Goal: Task Accomplishment & Management: Complete application form

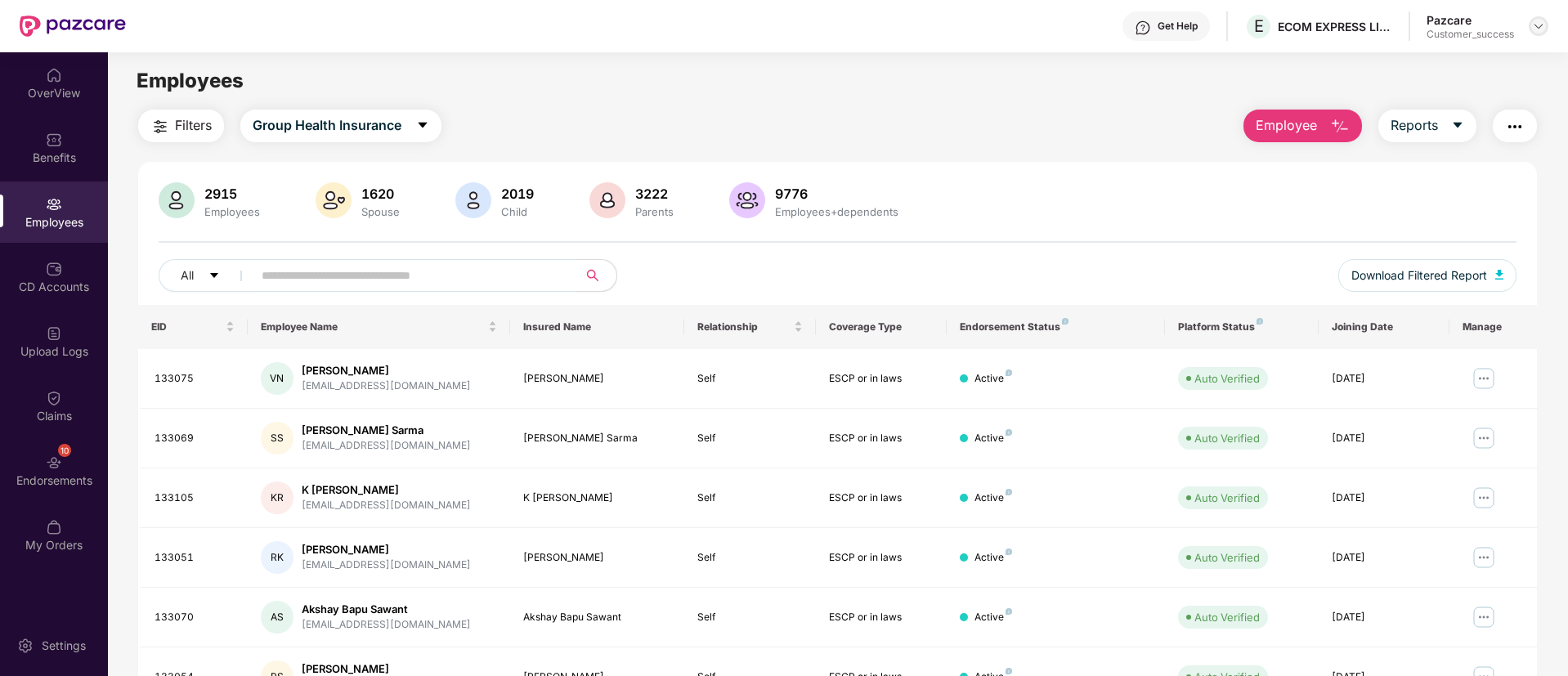
click at [1542, 26] on img at bounding box center [1538, 26] width 13 height 13
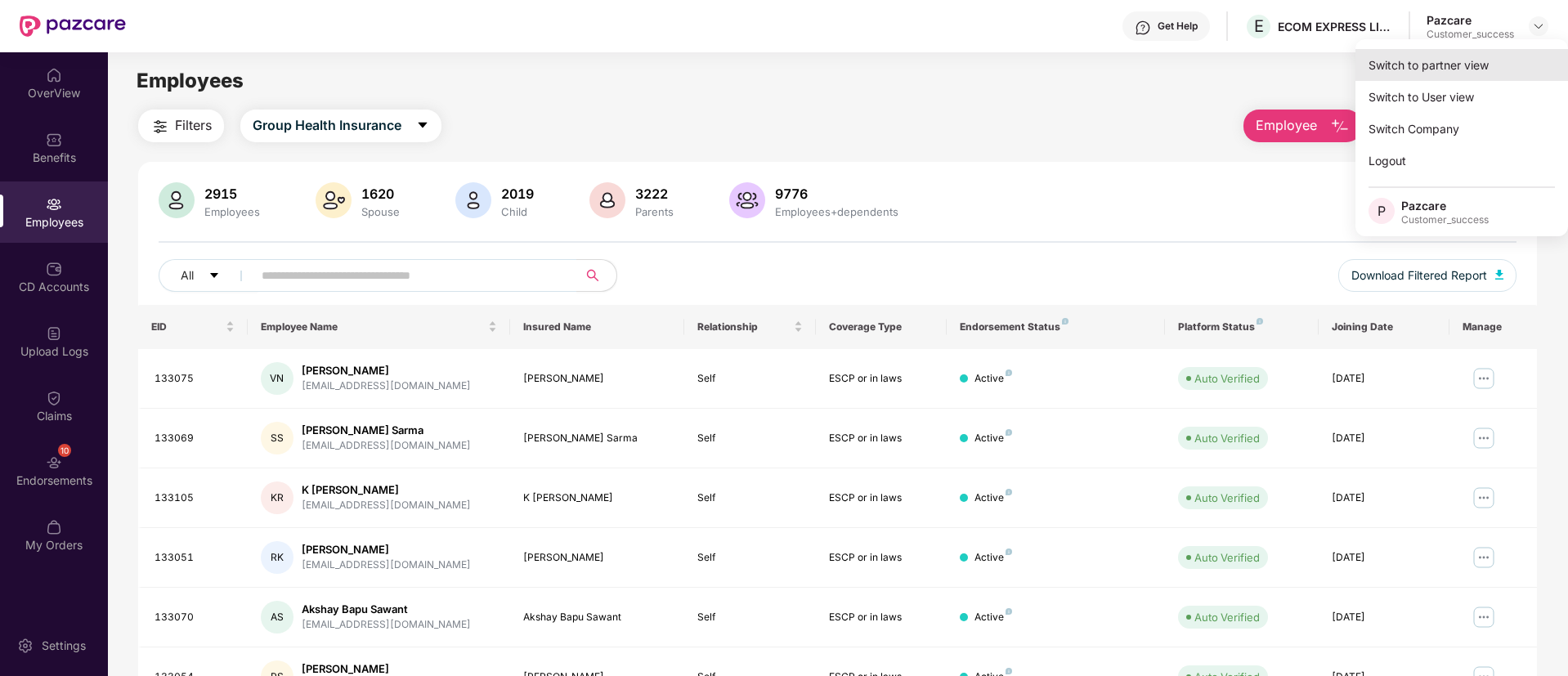
click at [1439, 65] on div "Switch to partner view" at bounding box center [1462, 65] width 213 height 32
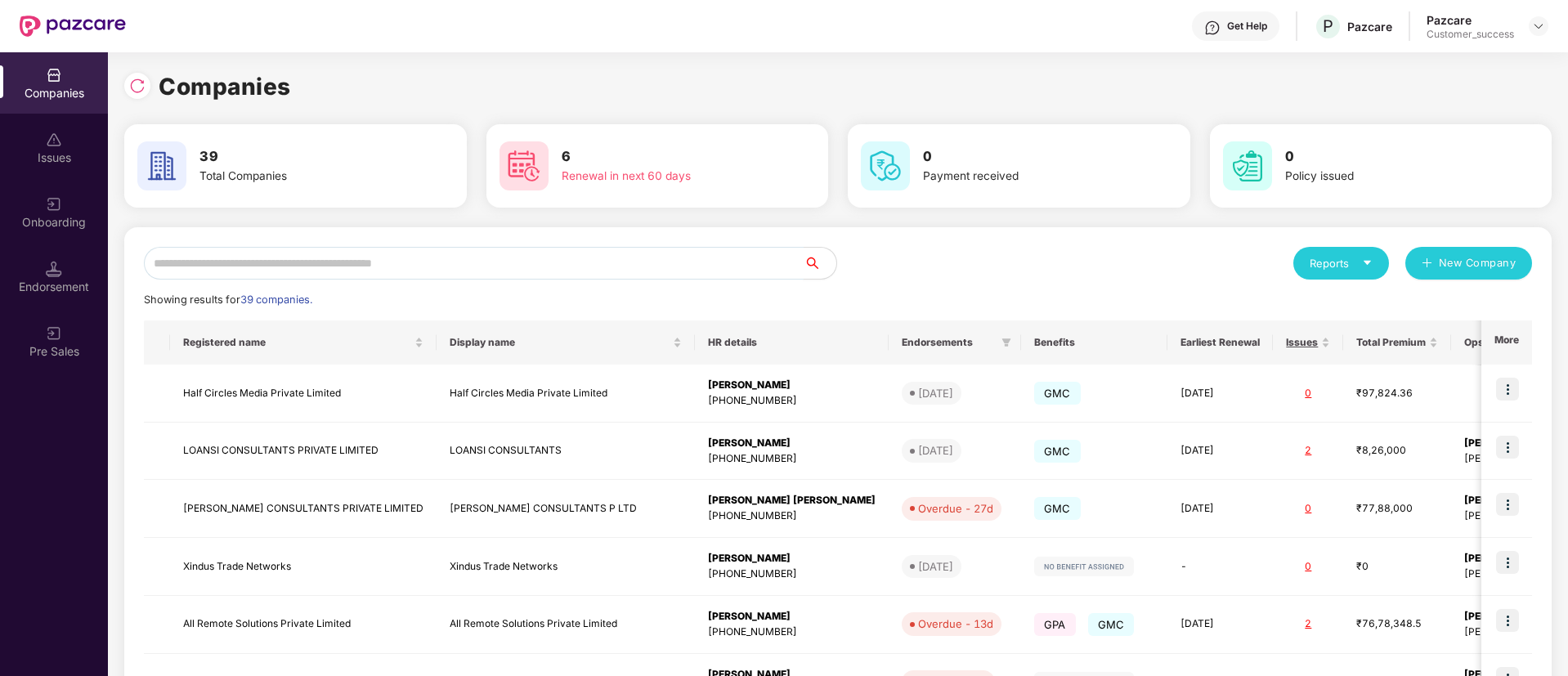
click at [584, 261] on input "text" at bounding box center [474, 263] width 660 height 33
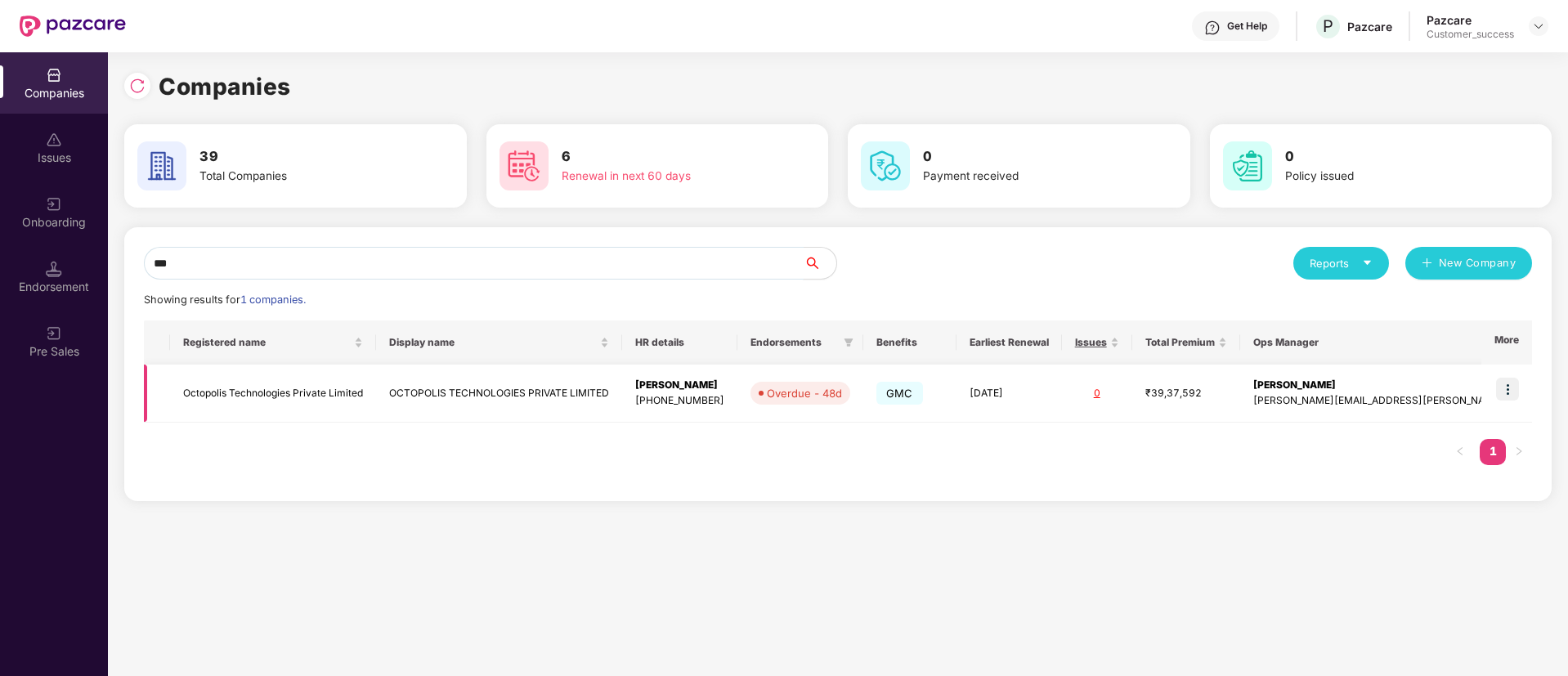
type input "***"
click at [1499, 390] on img at bounding box center [1506, 389] width 23 height 23
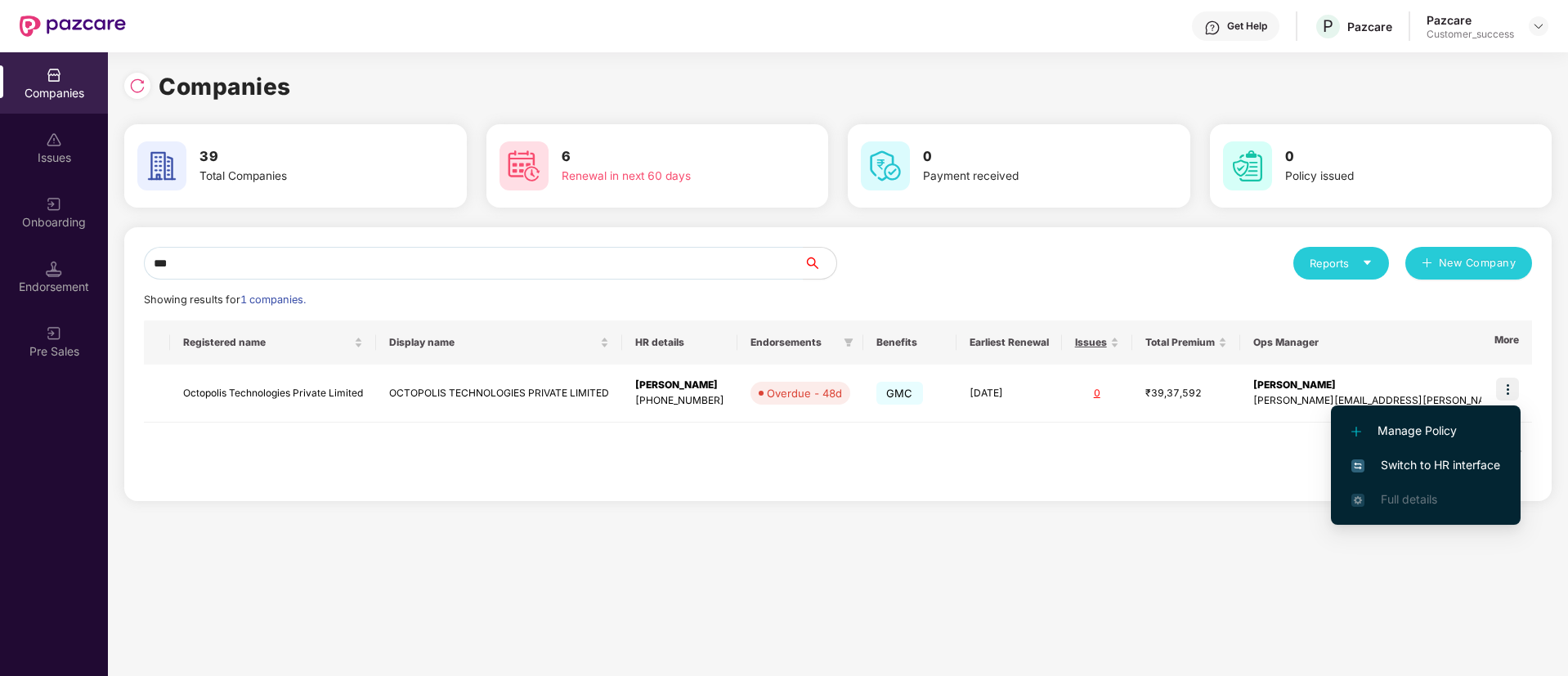
click at [1469, 461] on span "Switch to HR interface" at bounding box center [1426, 465] width 149 height 18
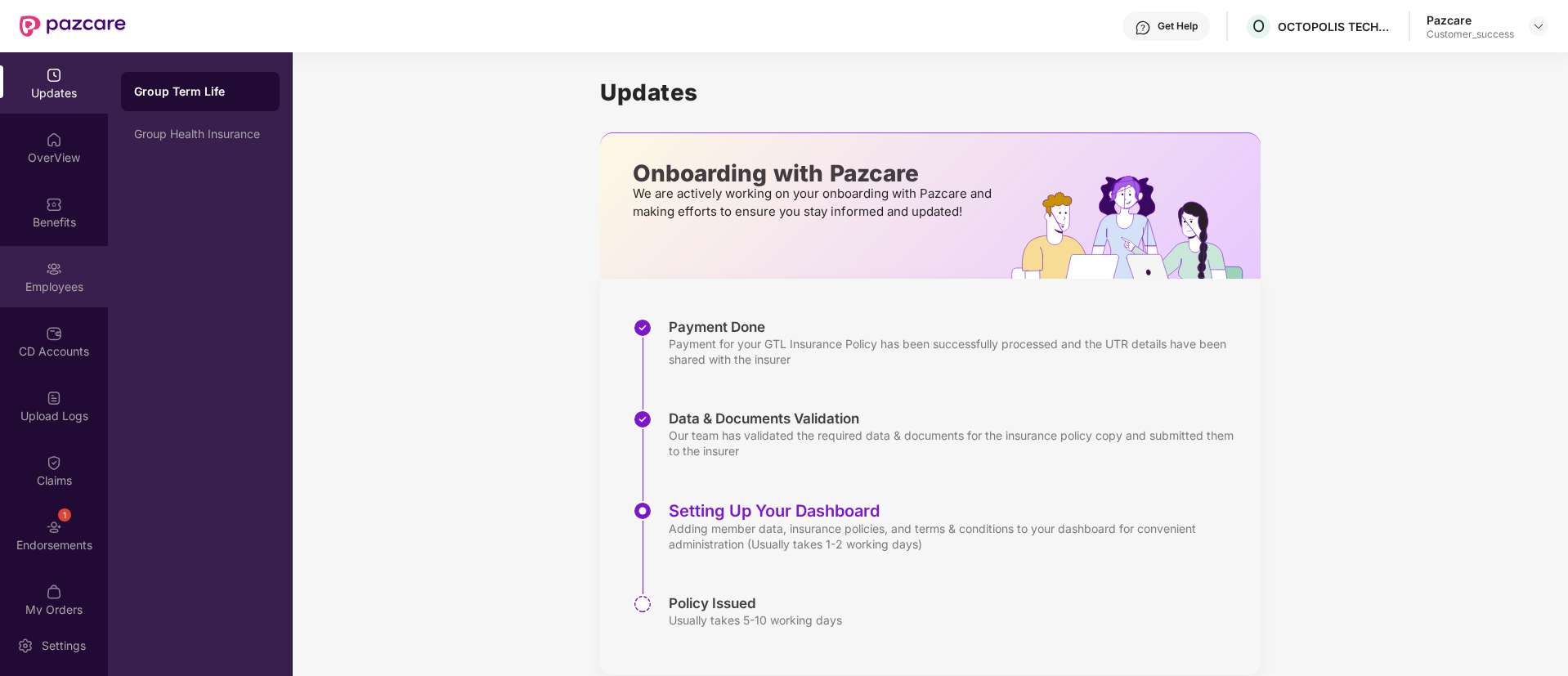
click at [43, 279] on div "Employees" at bounding box center [54, 287] width 107 height 16
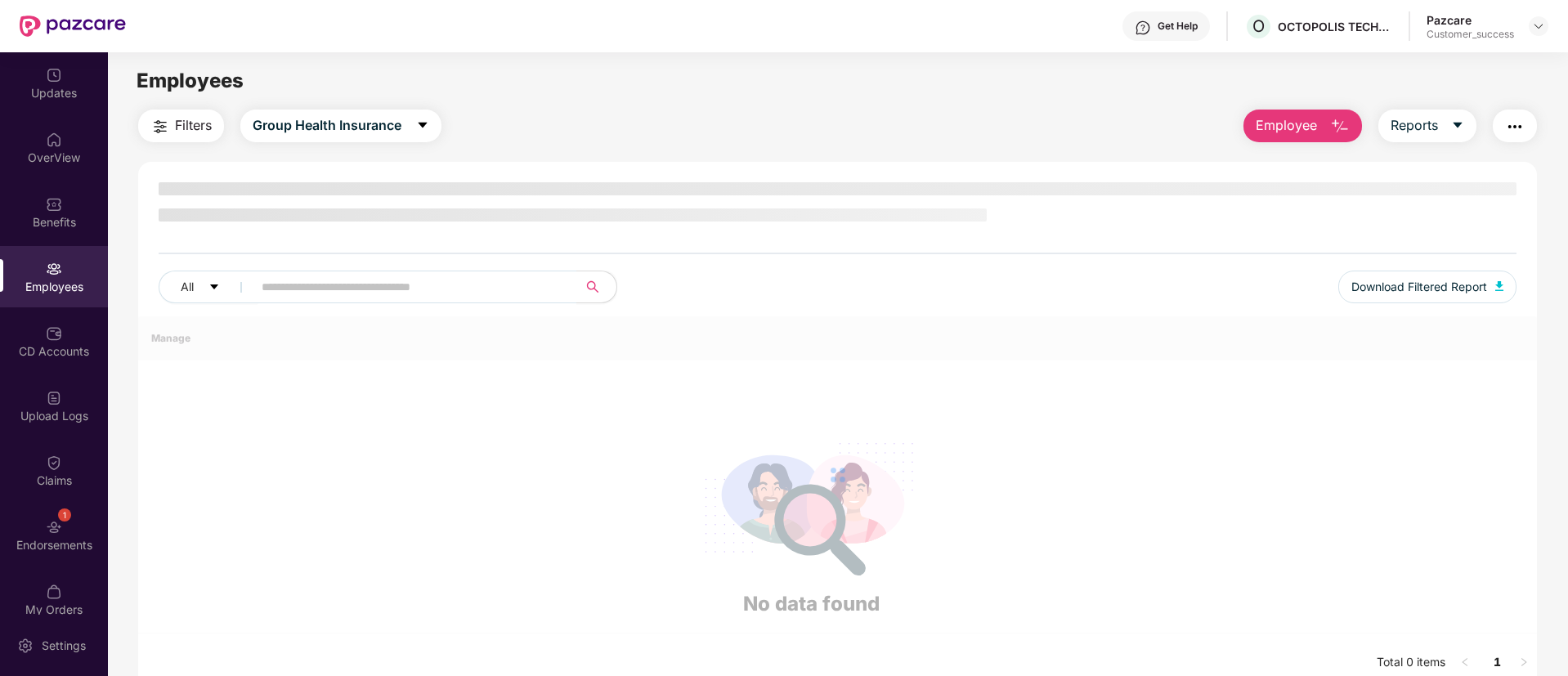
click at [43, 279] on div "Employees" at bounding box center [54, 287] width 107 height 16
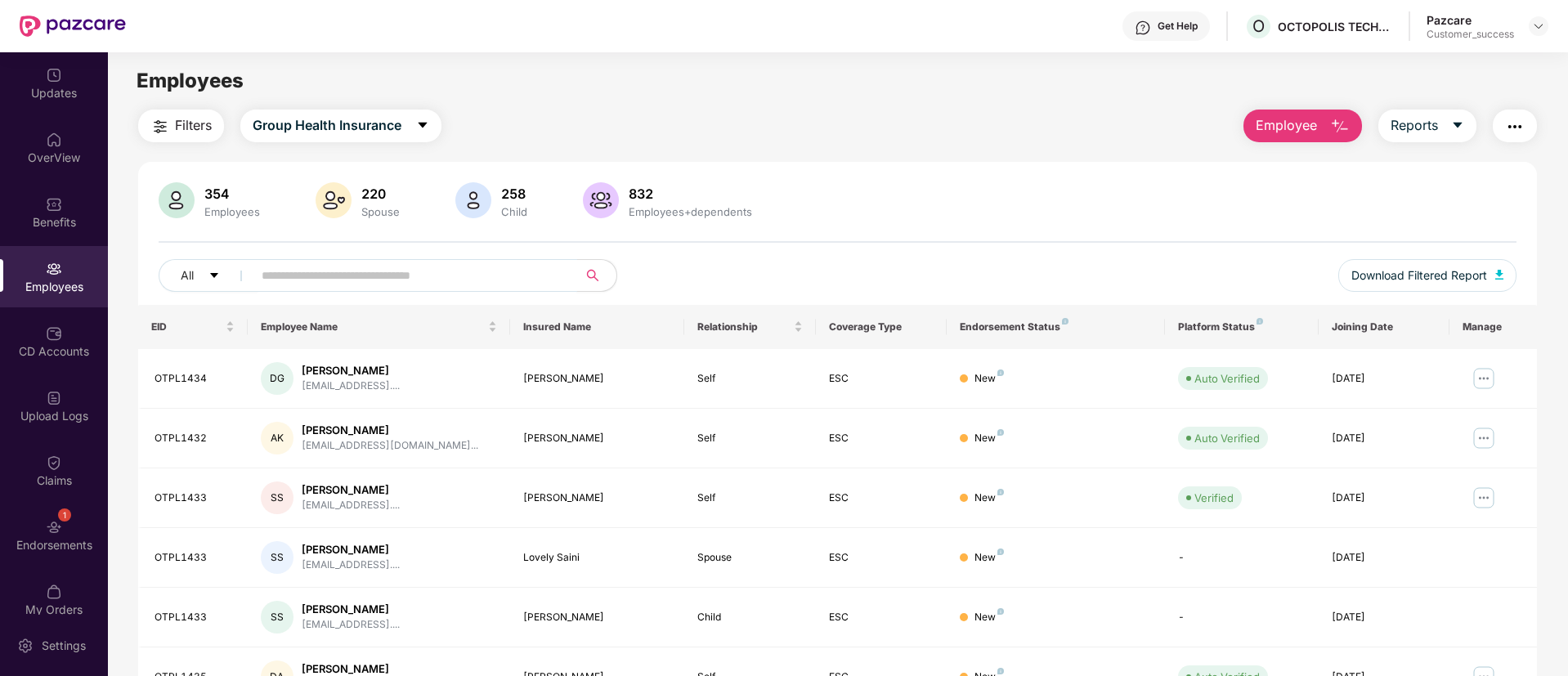
click at [439, 274] on input "text" at bounding box center [408, 276] width 294 height 25
paste input "*******"
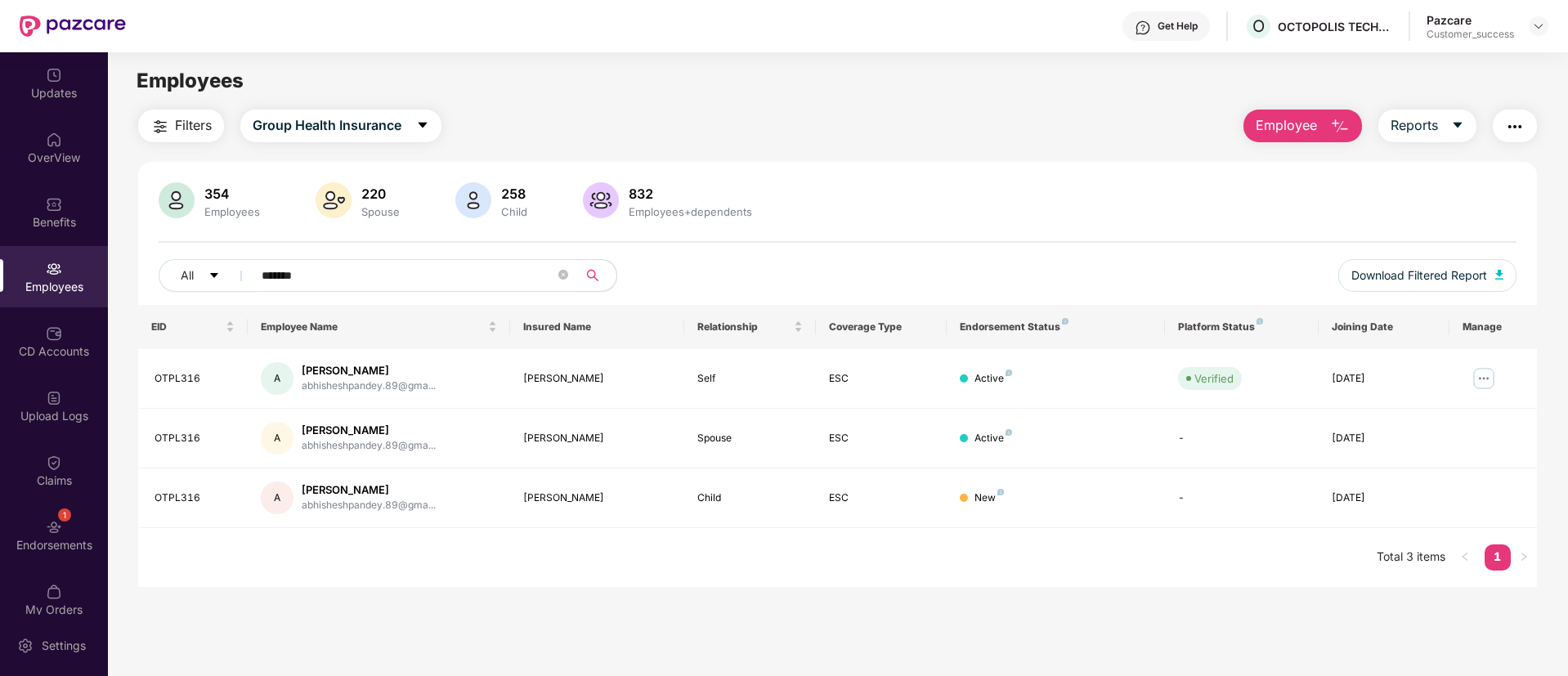
type input "*******"
click at [465, 261] on span "*******" at bounding box center [409, 275] width 335 height 33
click at [85, 424] on div "Upload Logs" at bounding box center [54, 406] width 107 height 62
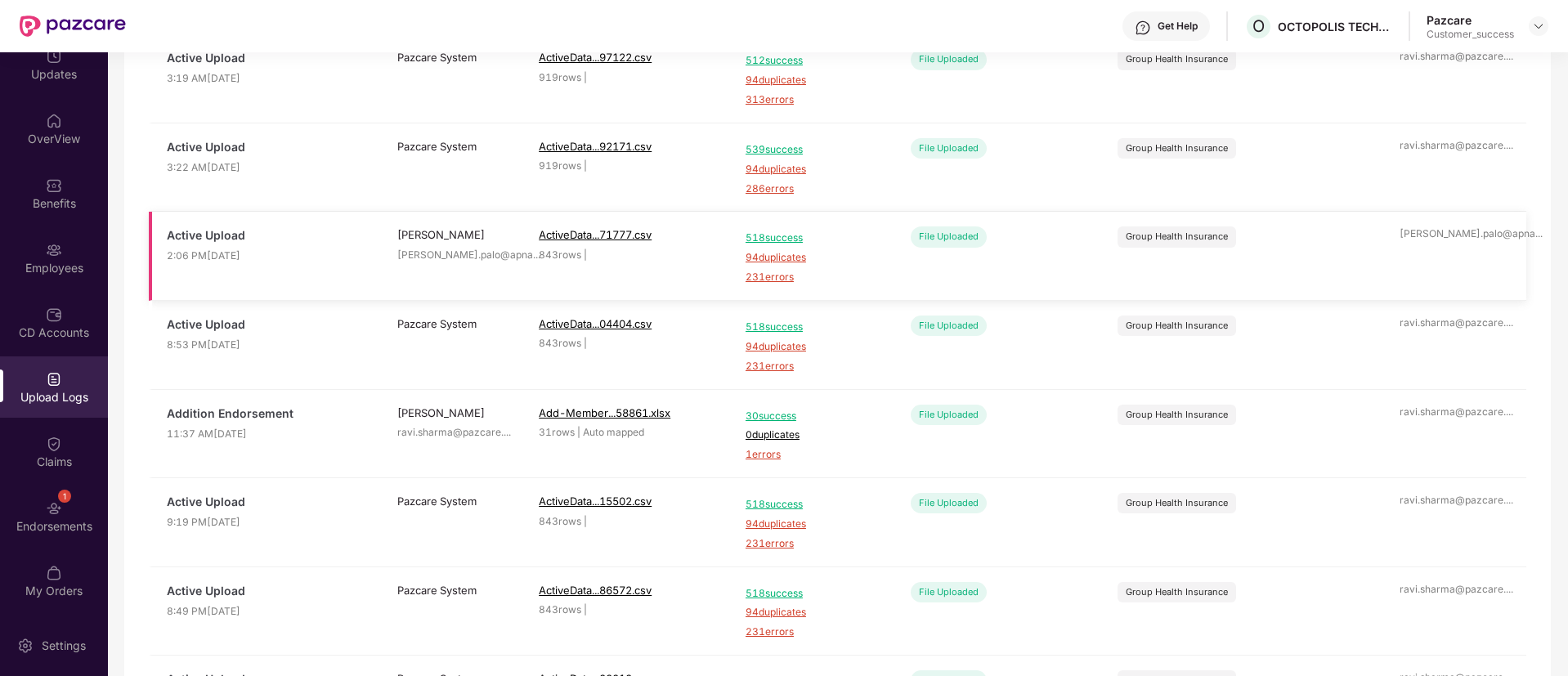
scroll to position [245, 0]
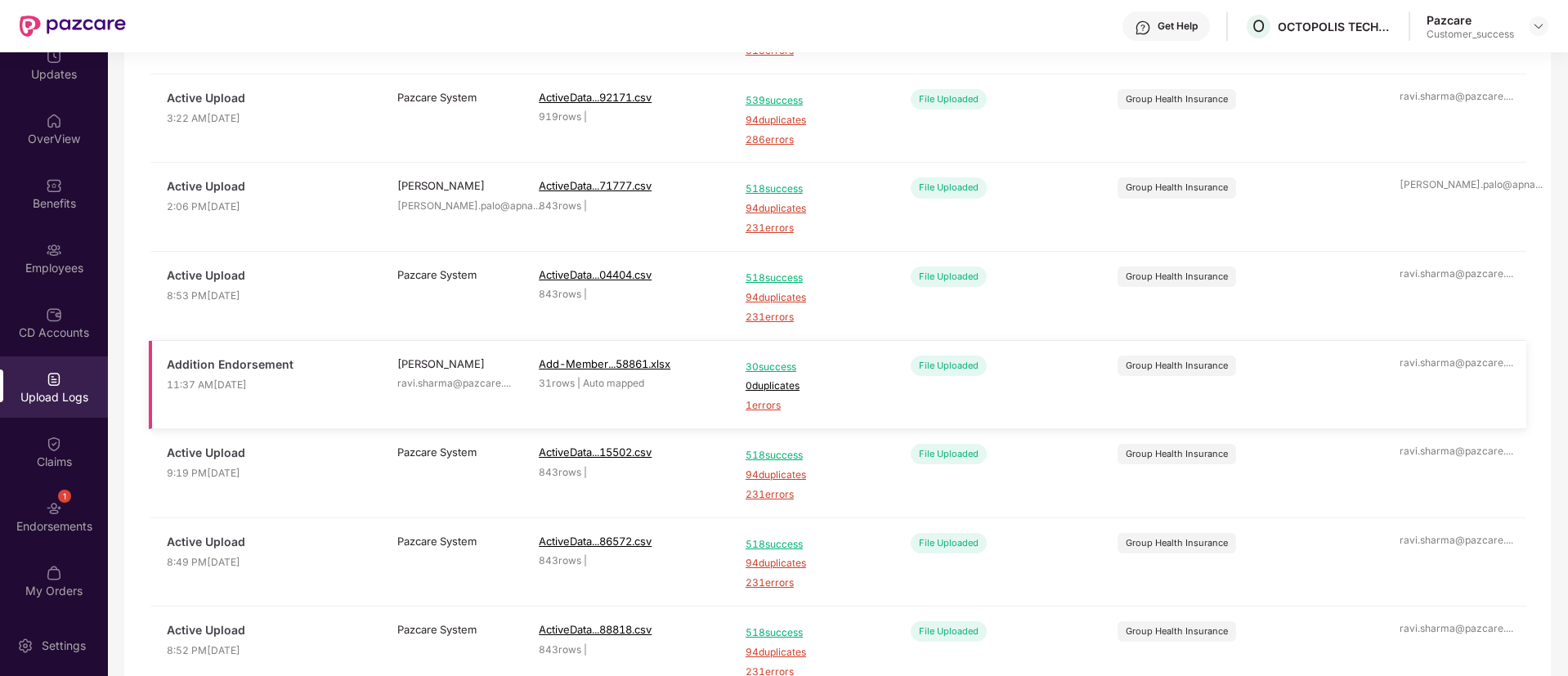
click at [753, 370] on span "30 success" at bounding box center [813, 367] width 135 height 16
click at [776, 401] on span "1 errors" at bounding box center [813, 406] width 135 height 16
click at [53, 241] on div at bounding box center [54, 249] width 16 height 16
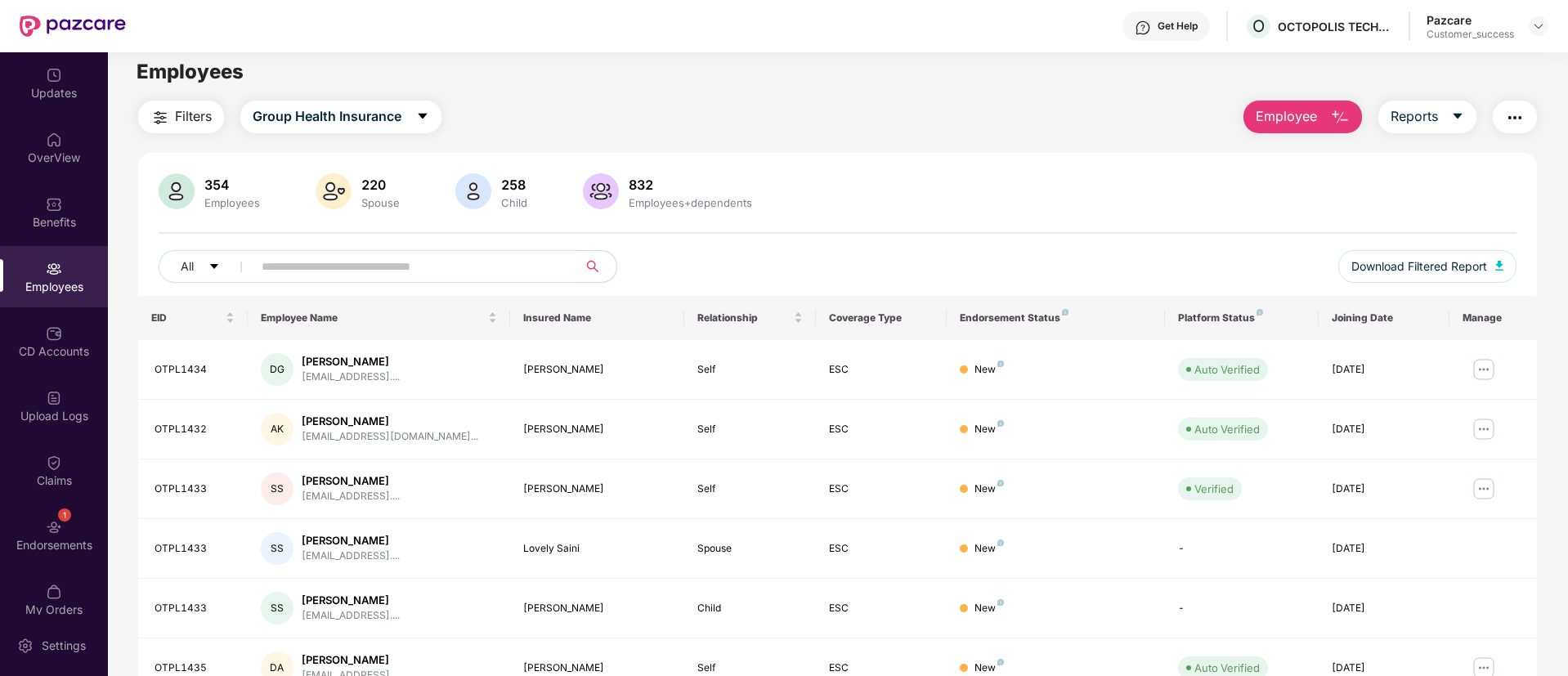
scroll to position [0, 0]
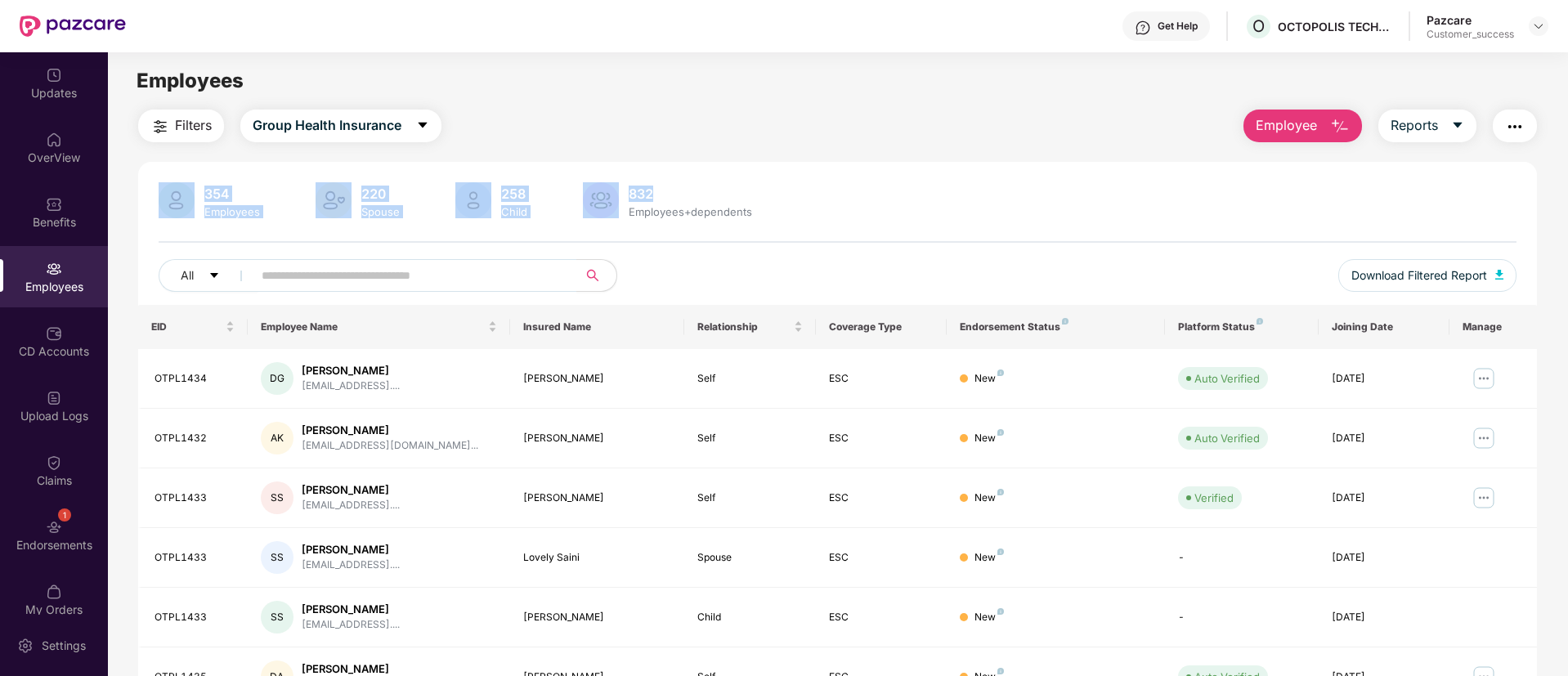
drag, startPoint x: 1217, startPoint y: 185, endPoint x: 1318, endPoint y: 109, distance: 126.4
click at [1318, 110] on div "Filters Group Health Insurance Employee Reports 354 Employees 220 Spouse 258 Ch…" at bounding box center [838, 558] width 1399 height 896
click at [1318, 110] on button "Employee" at bounding box center [1302, 125] width 118 height 33
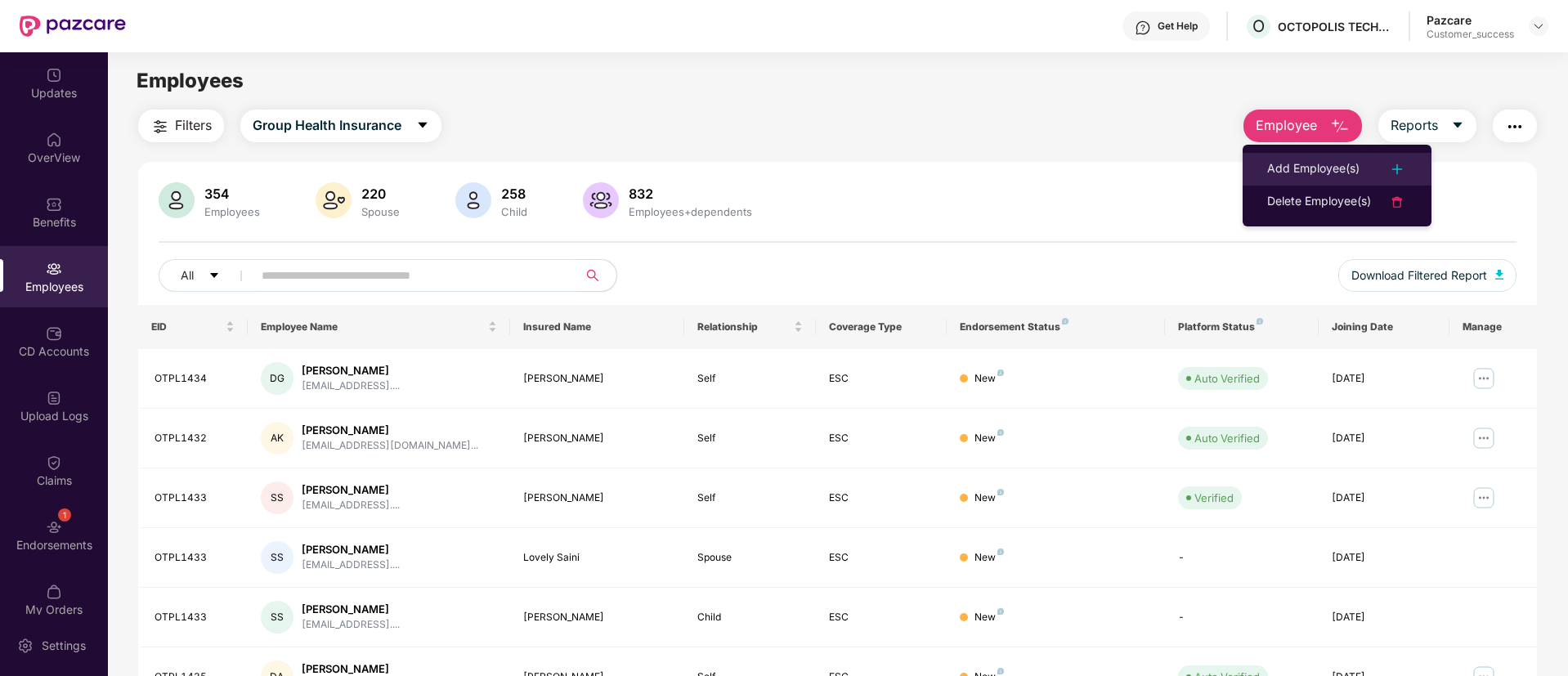
click at [1316, 171] on div "Add Employee(s)" at bounding box center [1312, 169] width 93 height 20
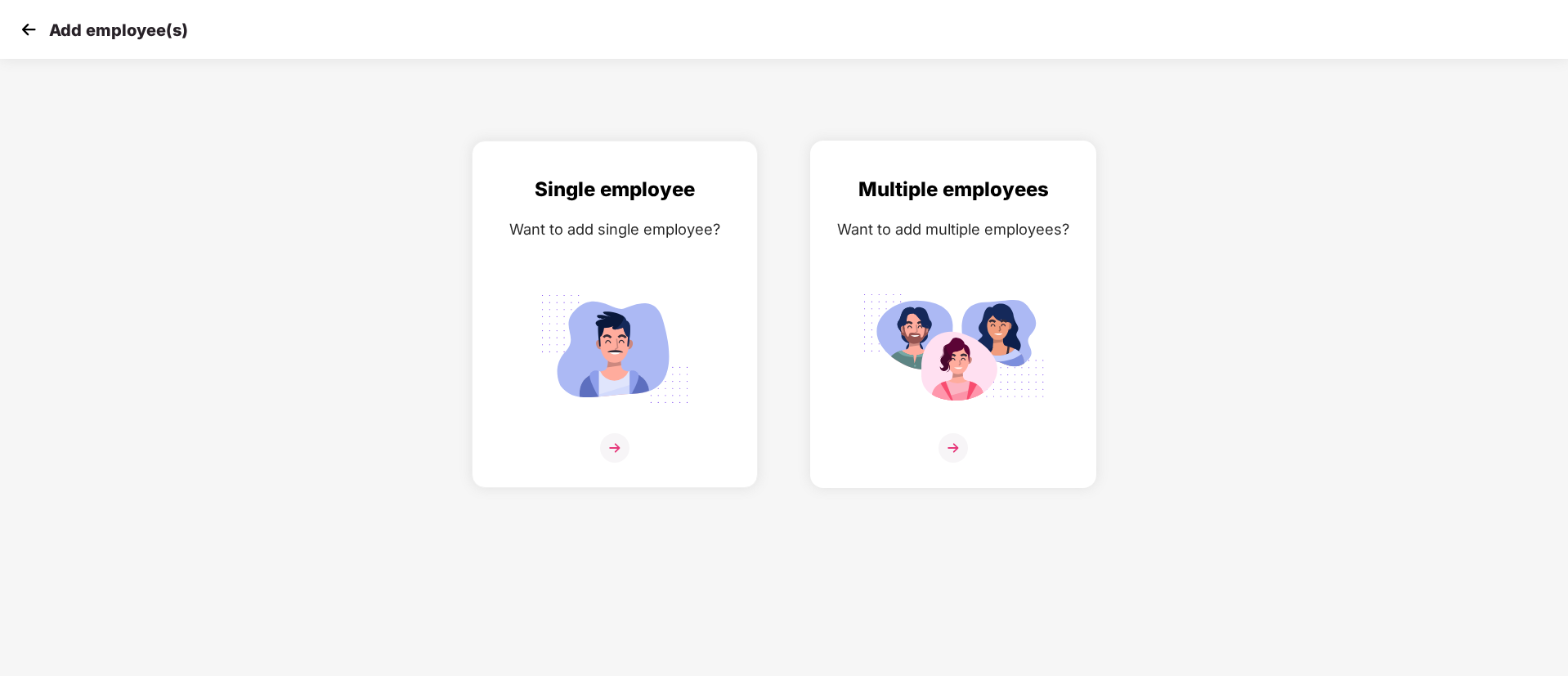
click at [966, 272] on div "Multiple employees Want to add multiple employees?" at bounding box center [952, 329] width 252 height 310
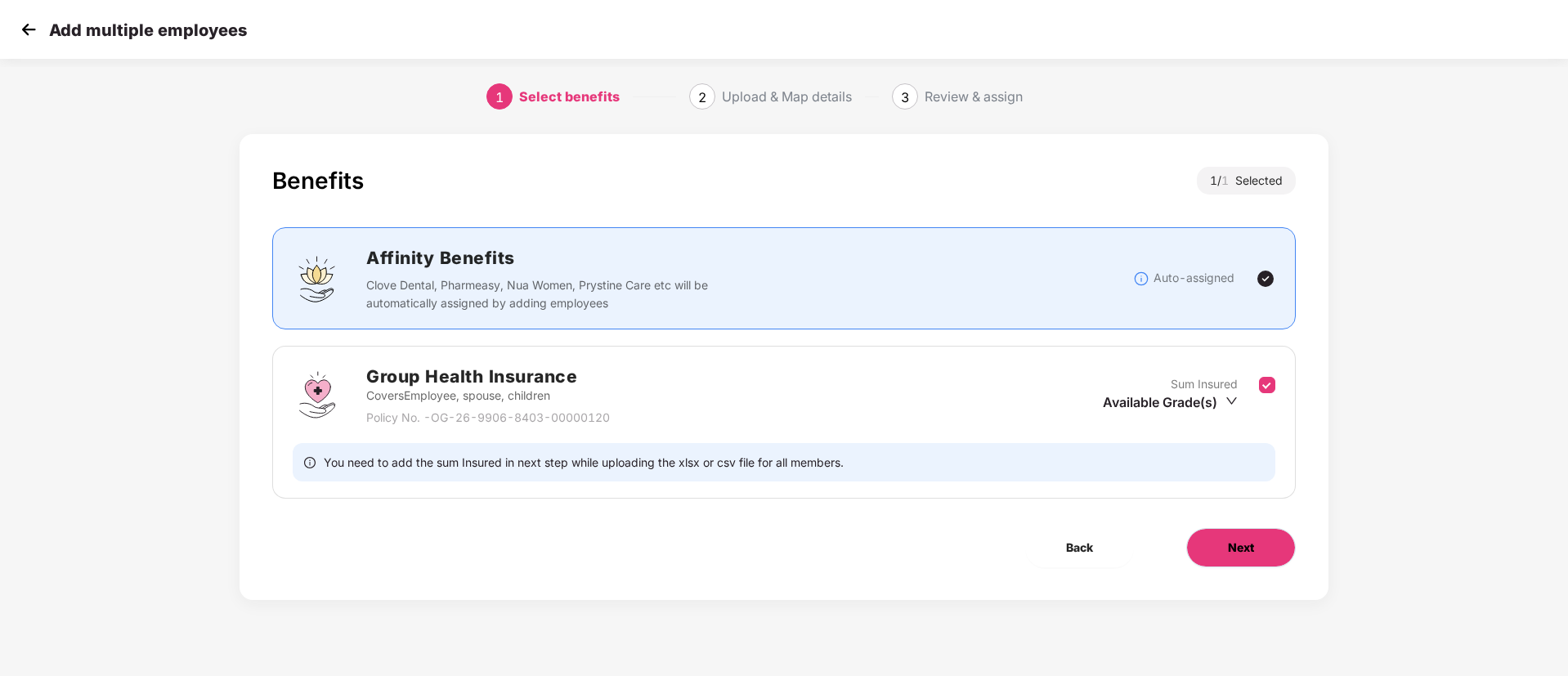
click at [1272, 539] on button "Next" at bounding box center [1241, 548] width 109 height 39
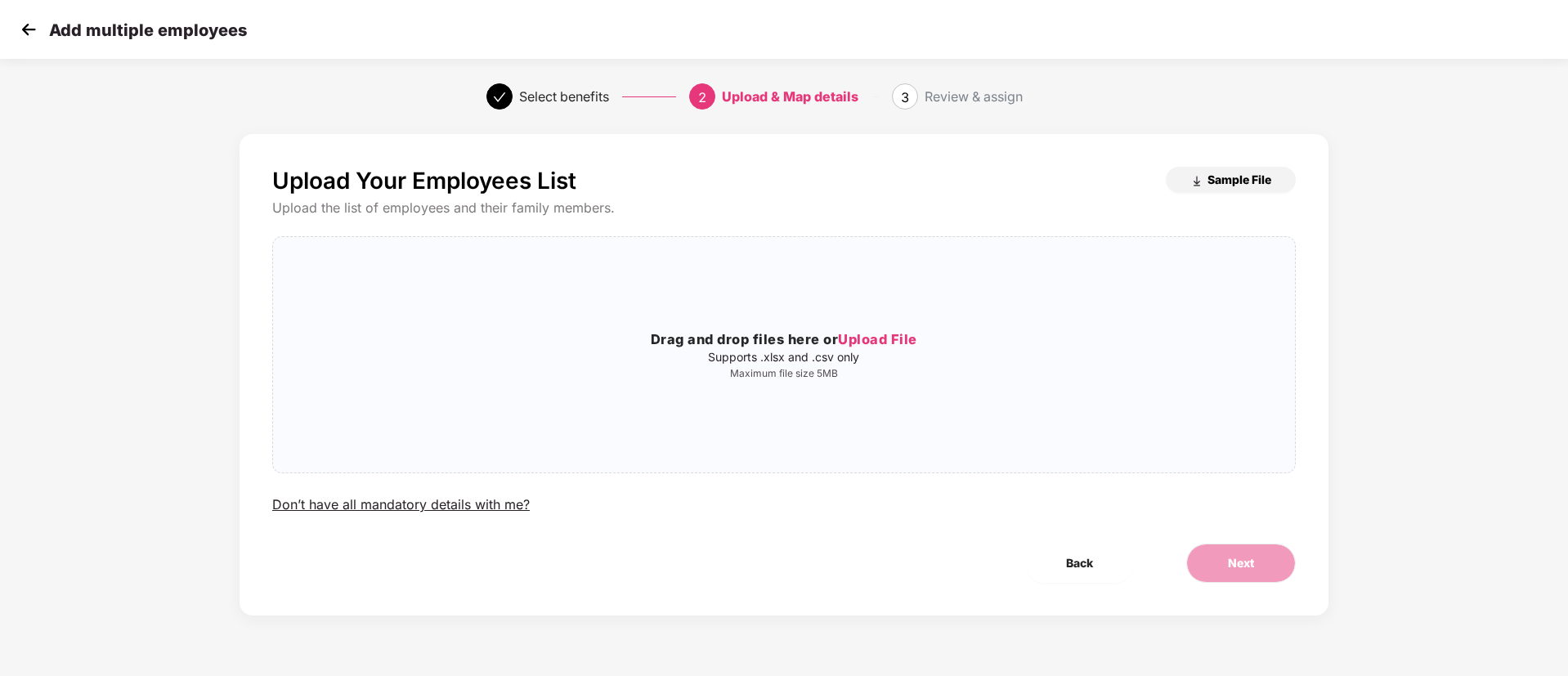
click at [1248, 192] on button "Sample File" at bounding box center [1230, 180] width 130 height 26
click at [865, 336] on span "Upload File" at bounding box center [878, 339] width 80 height 16
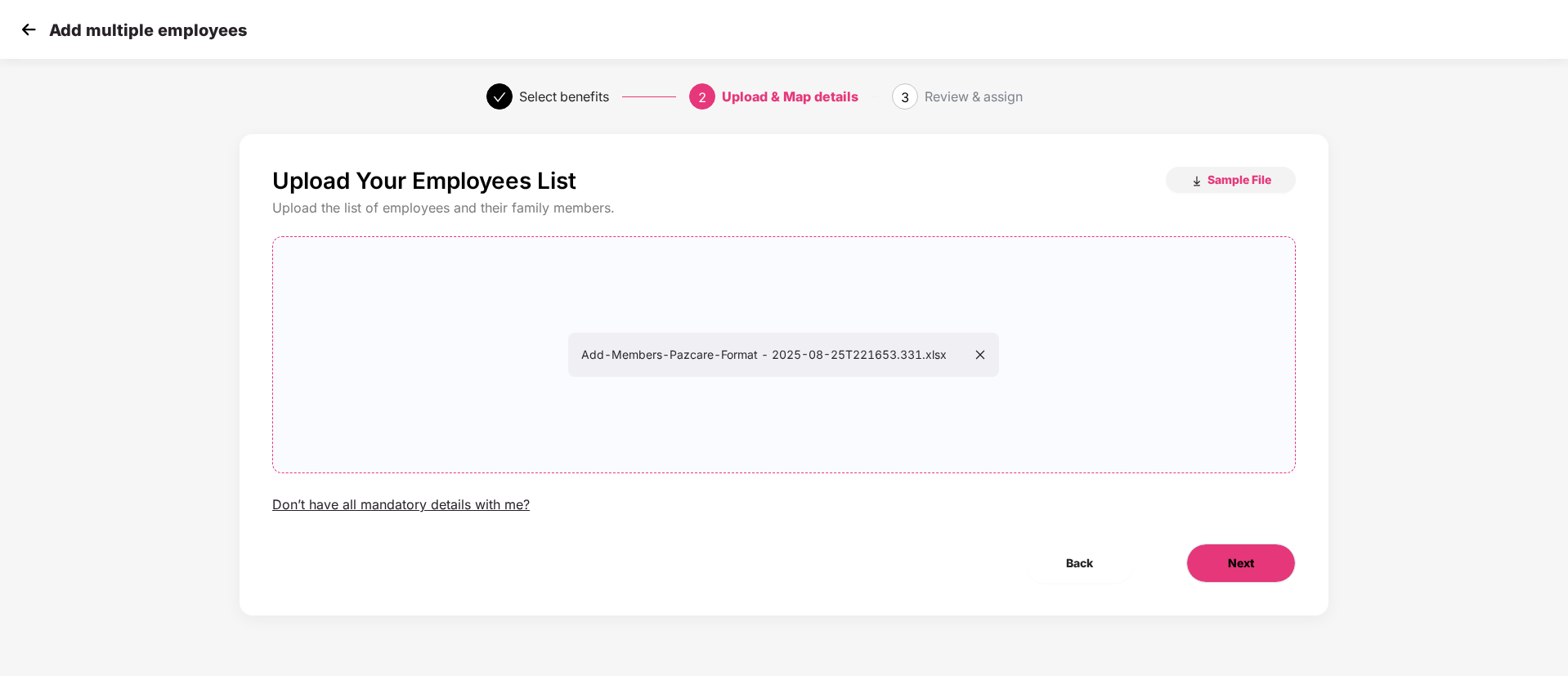
click at [1256, 546] on button "Next" at bounding box center [1241, 563] width 109 height 39
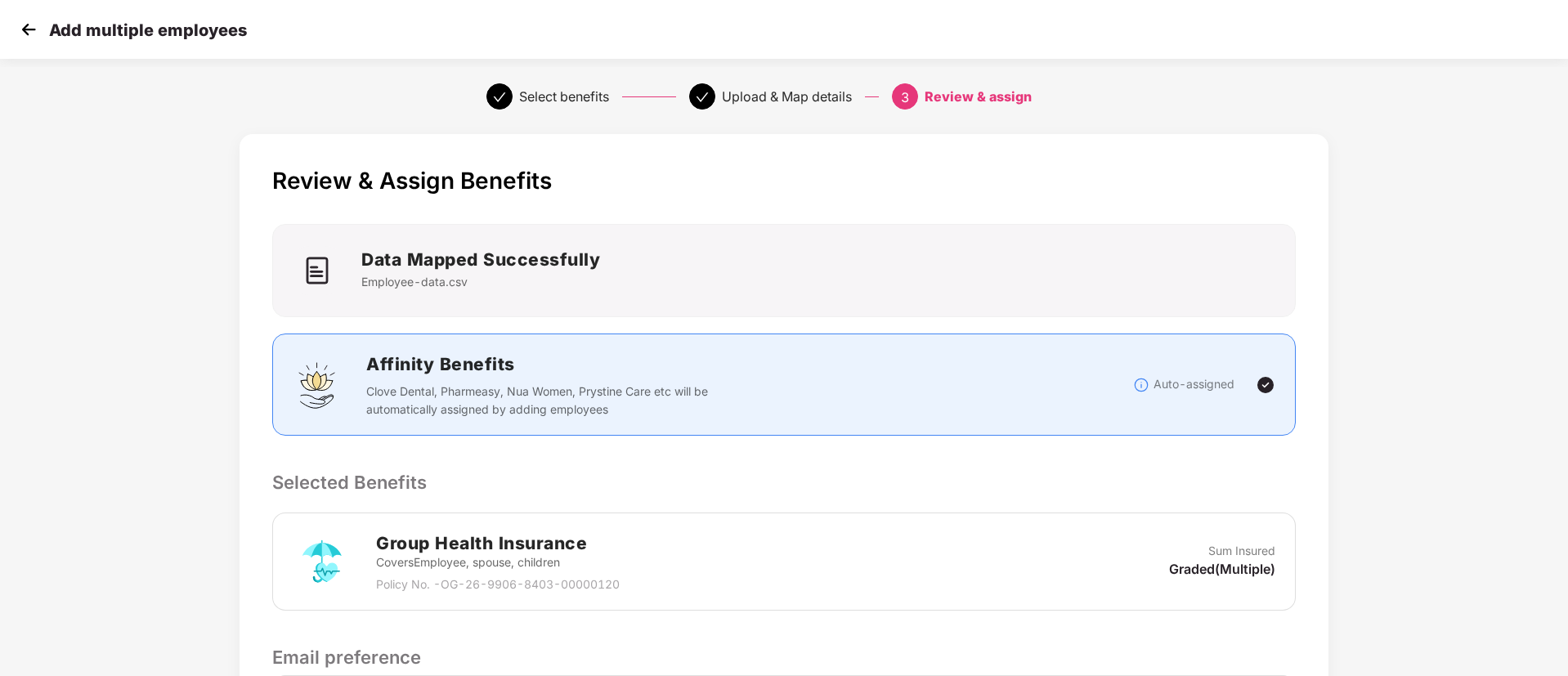
scroll to position [374, 0]
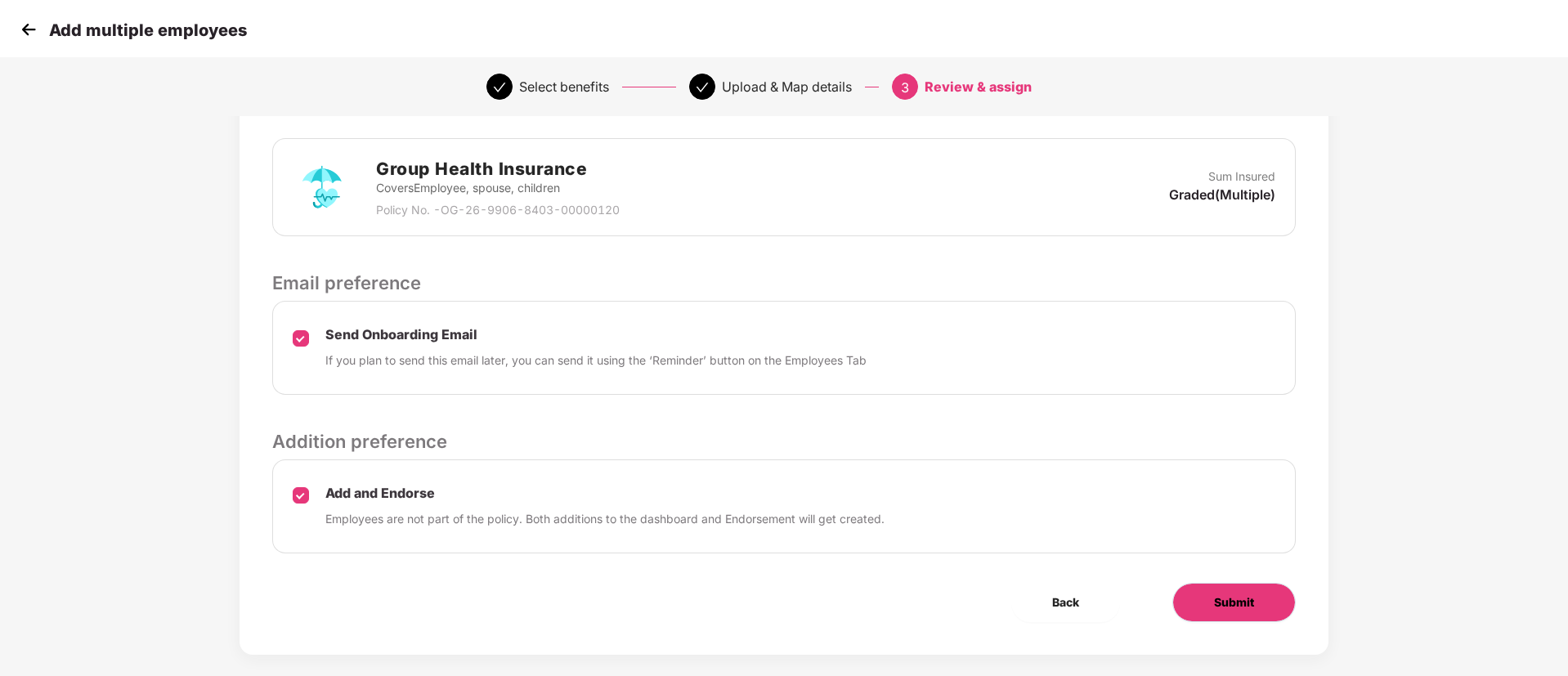
click at [1246, 597] on span "Submit" at bounding box center [1234, 602] width 40 height 18
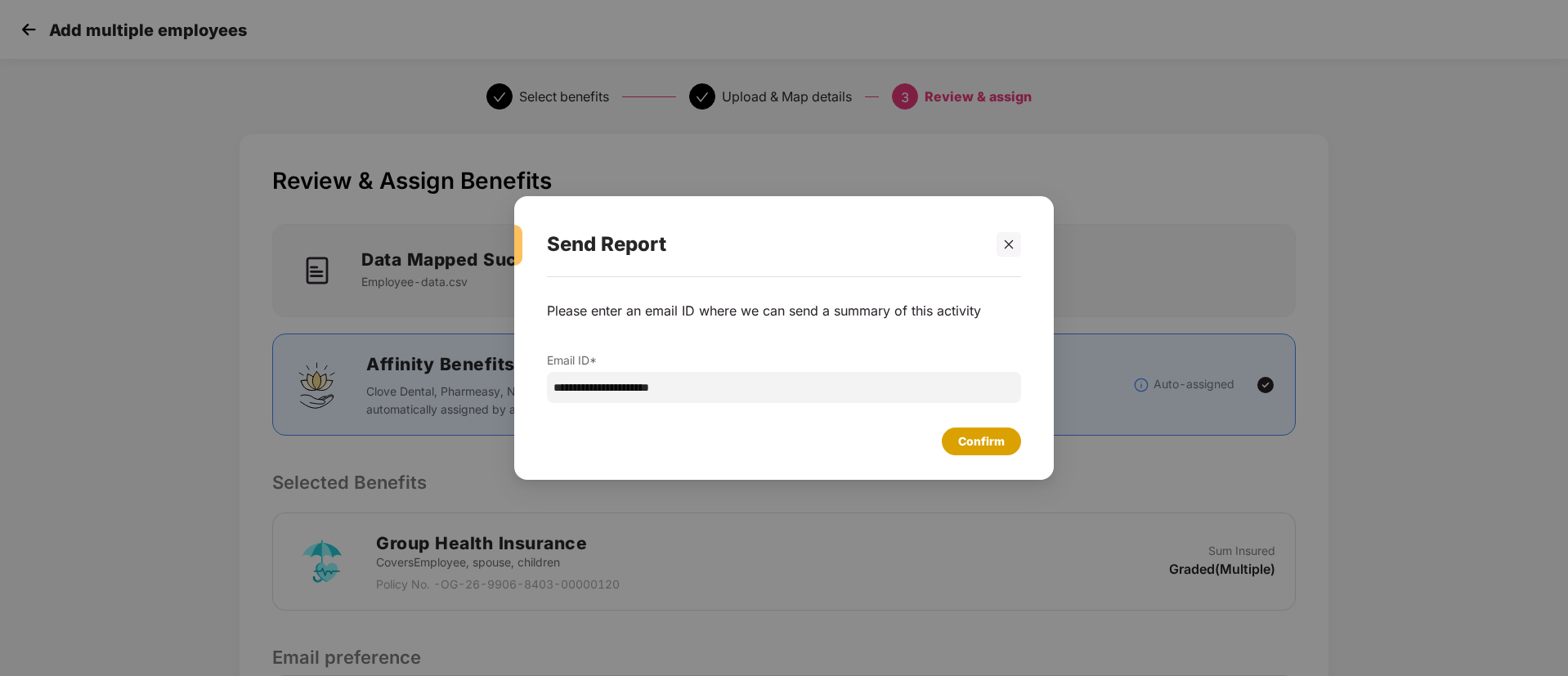
click at [989, 439] on div "Confirm" at bounding box center [981, 442] width 47 height 18
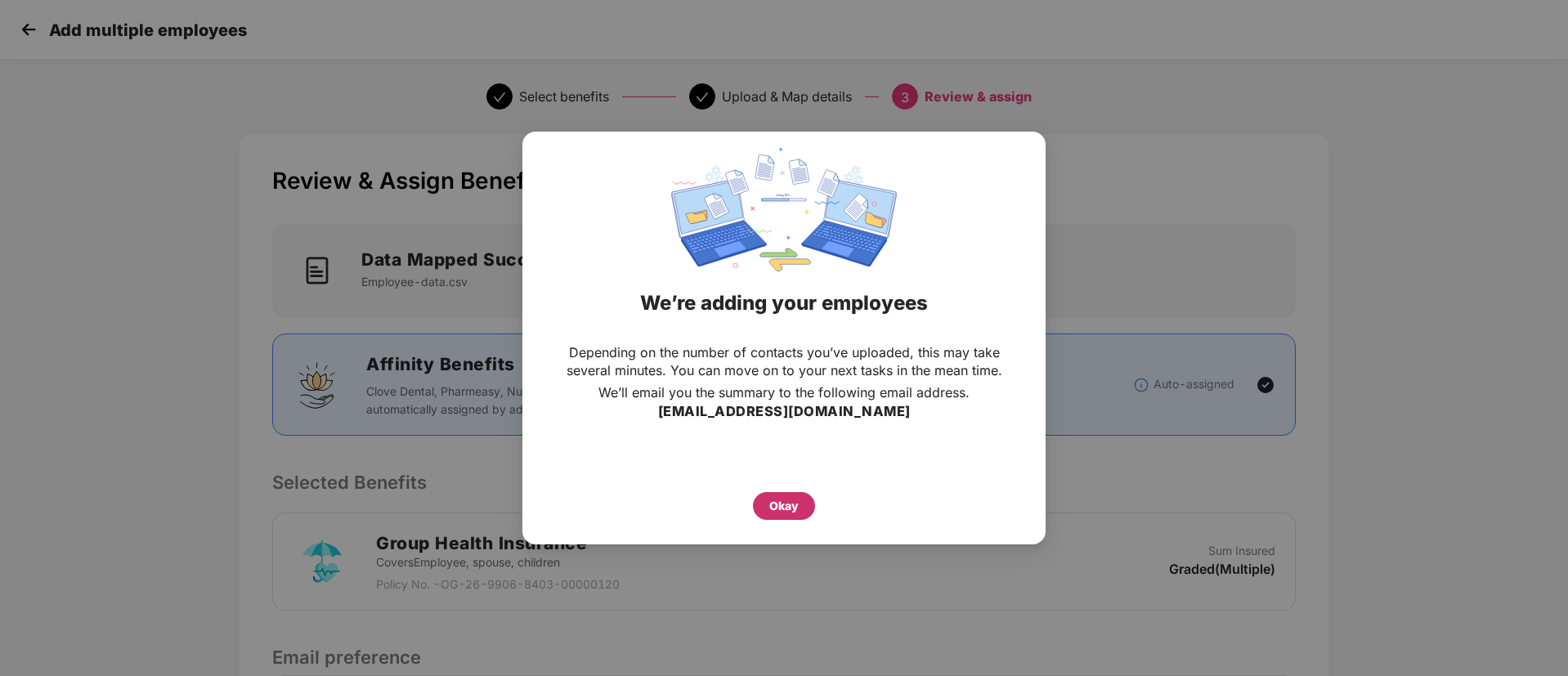
click at [774, 512] on div "Okay" at bounding box center [784, 506] width 30 height 18
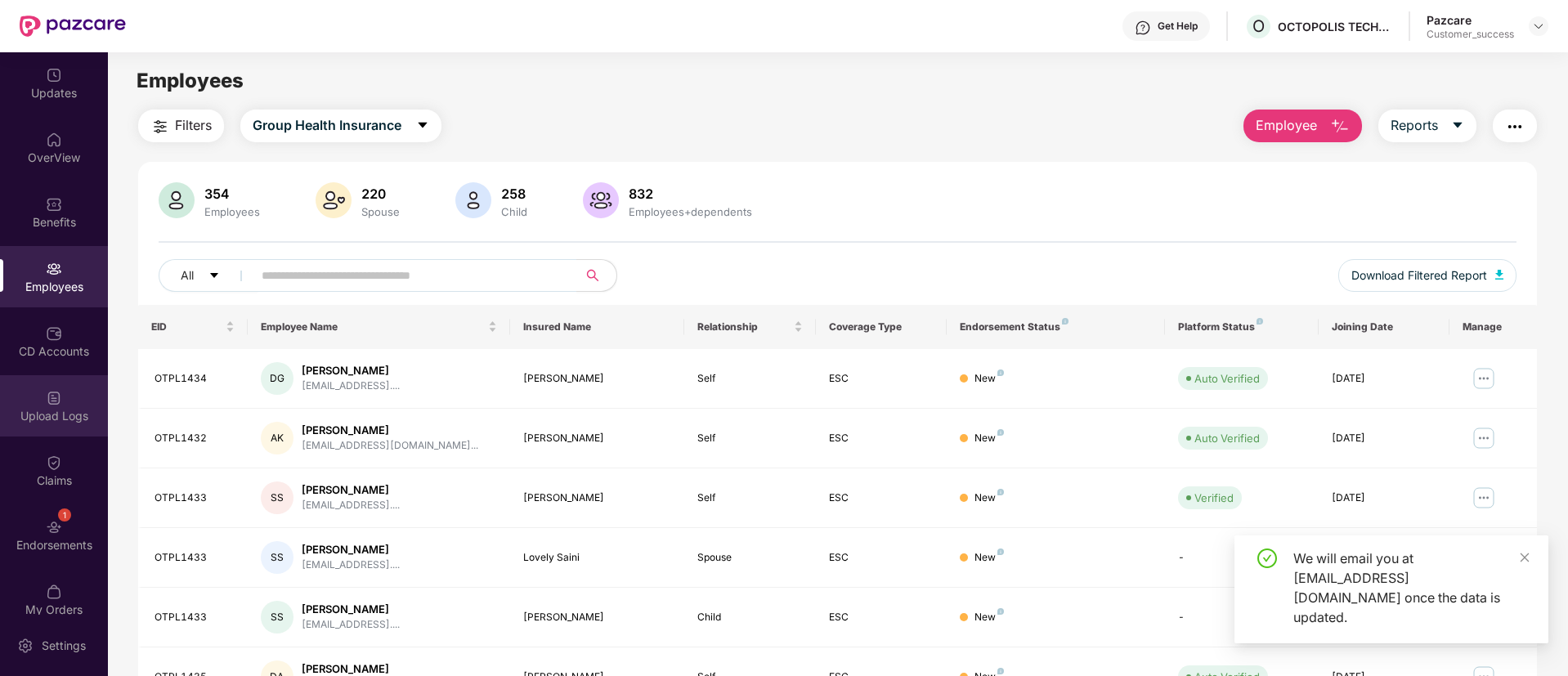
click at [60, 405] on div "Upload Logs" at bounding box center [54, 406] width 107 height 62
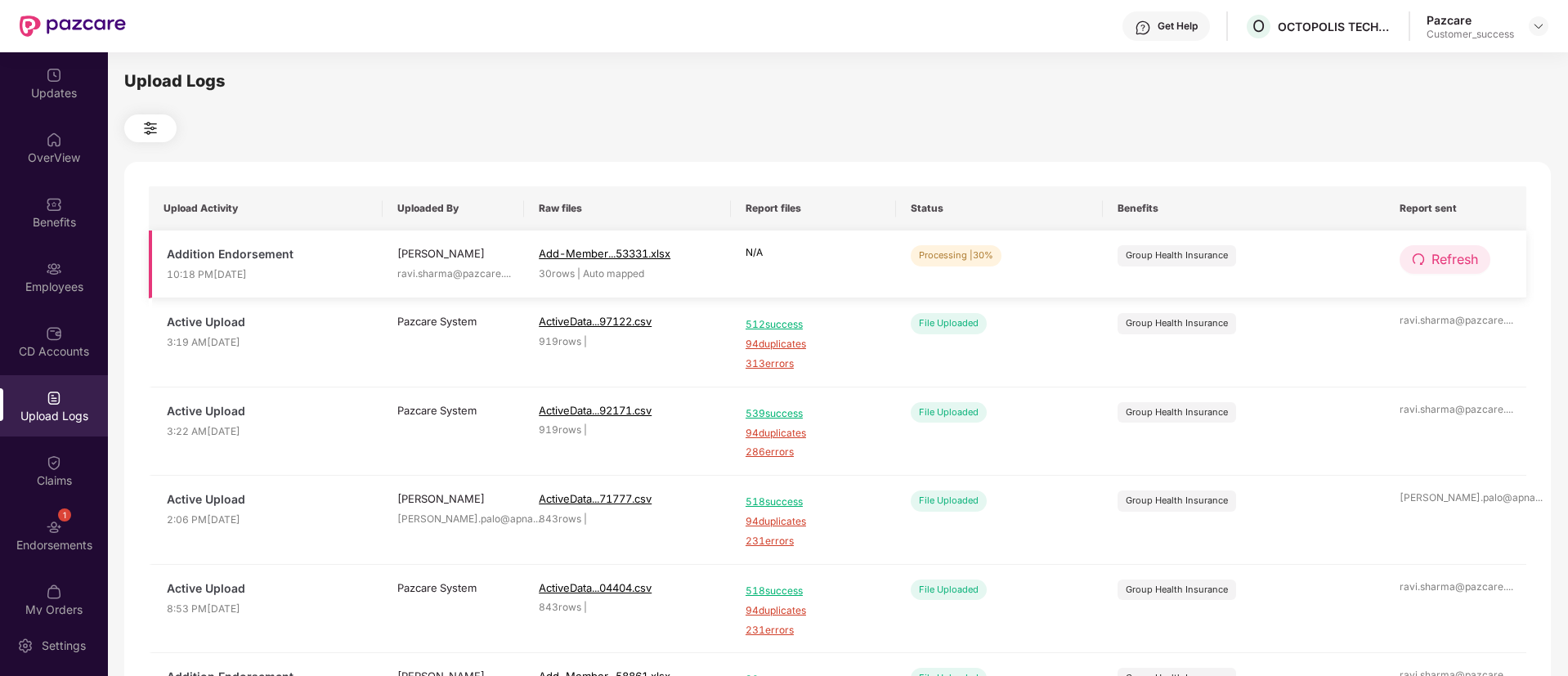
click at [1463, 264] on span "Refresh" at bounding box center [1454, 260] width 47 height 21
click at [1463, 264] on span "Refresh" at bounding box center [1455, 260] width 47 height 21
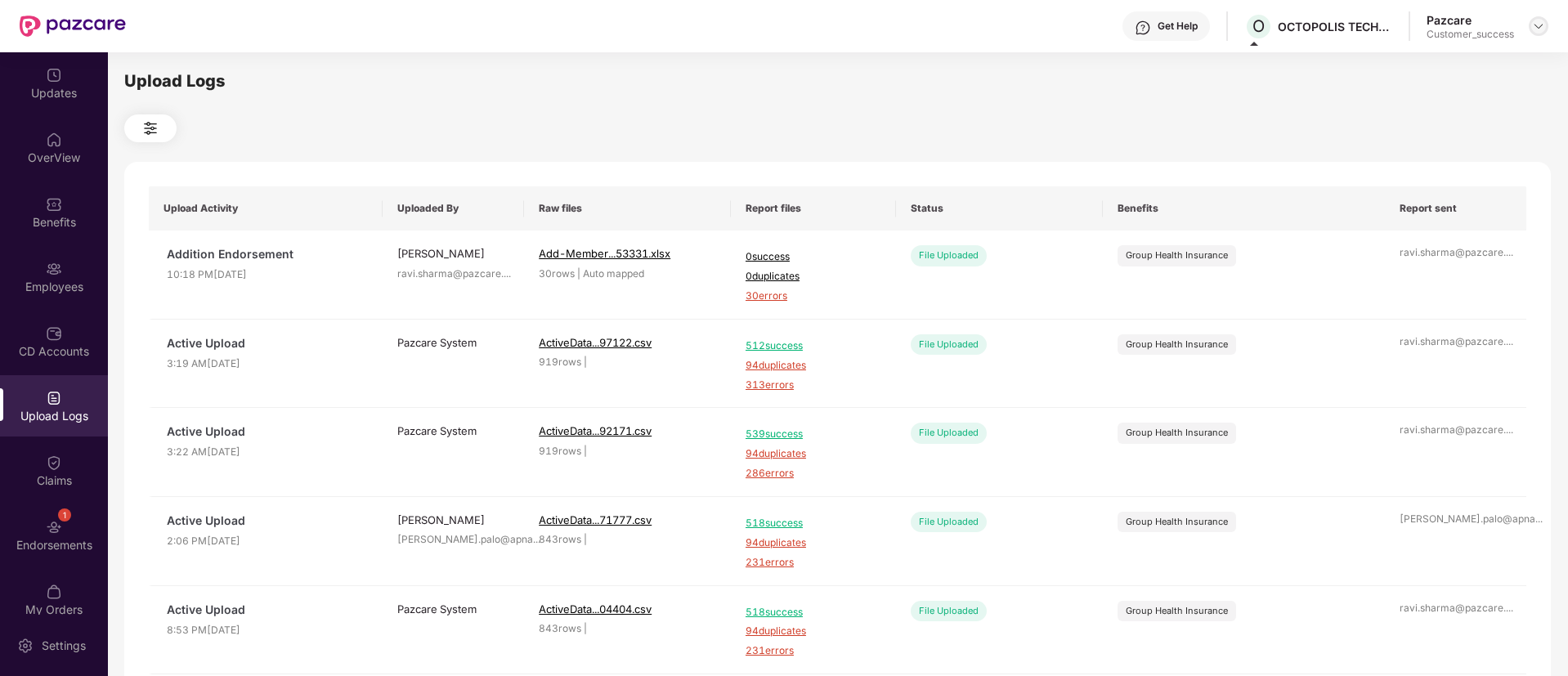
click at [1532, 28] on img at bounding box center [1538, 26] width 13 height 13
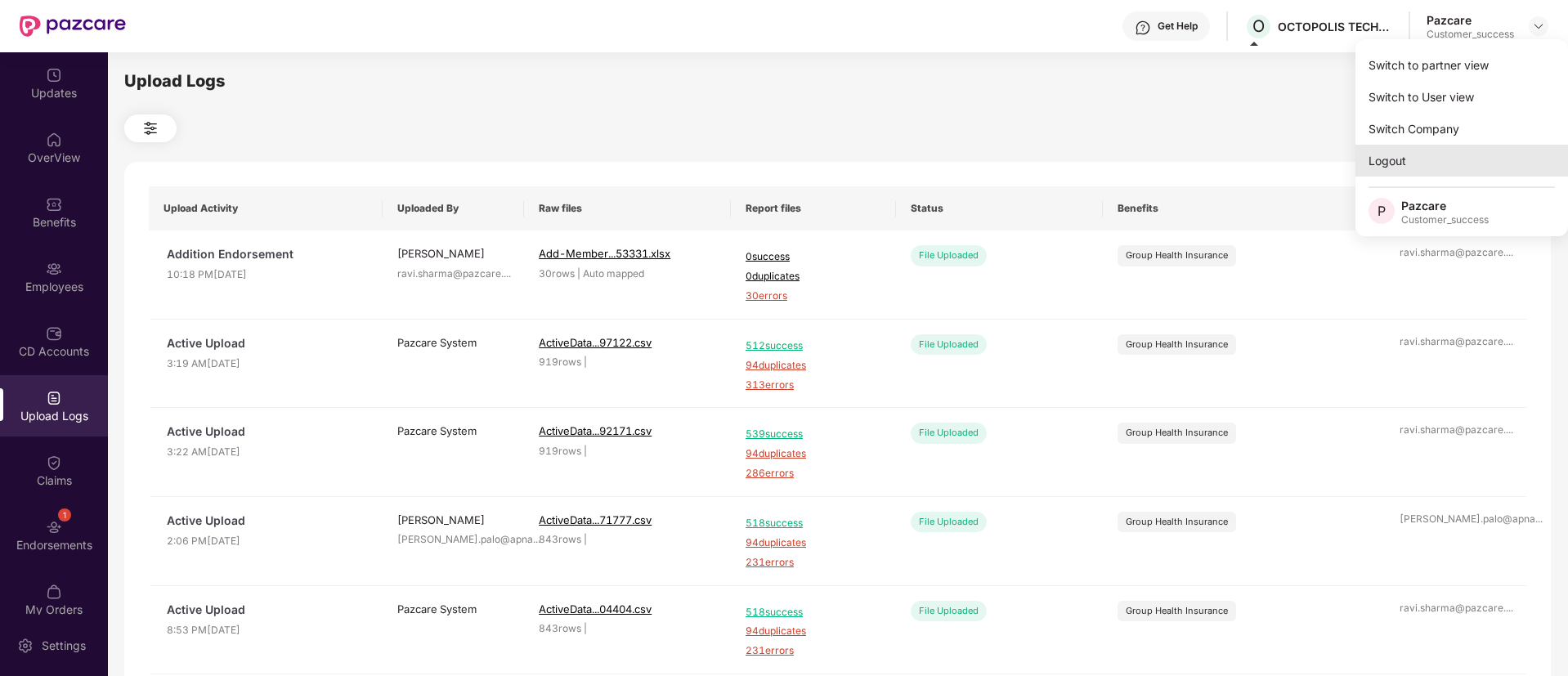
click at [1427, 160] on div "Logout" at bounding box center [1462, 160] width 213 height 32
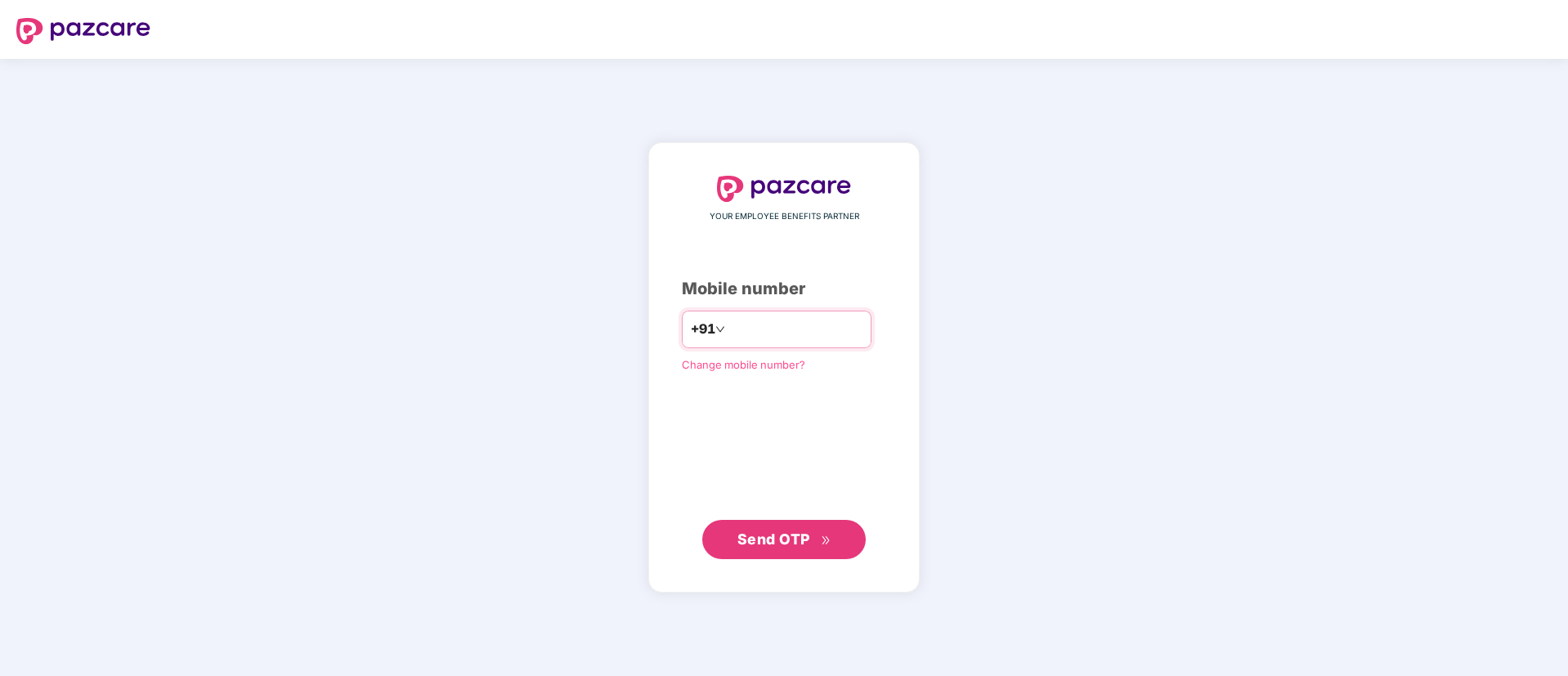
type input "**********"
click at [799, 537] on span "Send OTP" at bounding box center [773, 538] width 73 height 17
